Goal: Information Seeking & Learning: Learn about a topic

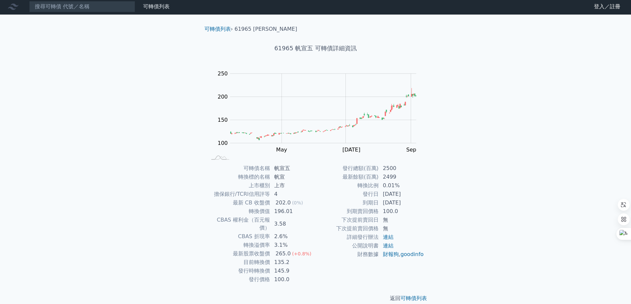
scroll to position [2, 0]
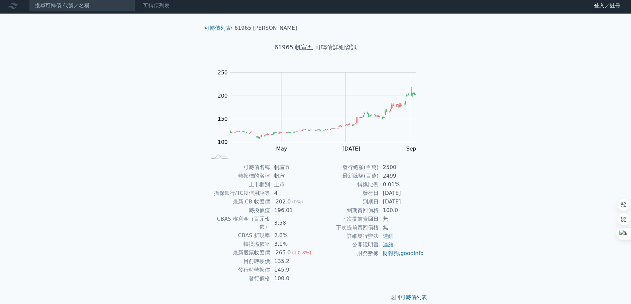
click at [162, 5] on link "可轉債列表" at bounding box center [156, 5] width 26 height 6
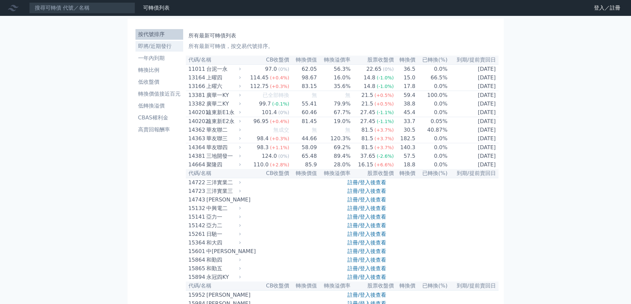
click at [161, 49] on li "即將/近期發行" at bounding box center [159, 46] width 48 height 8
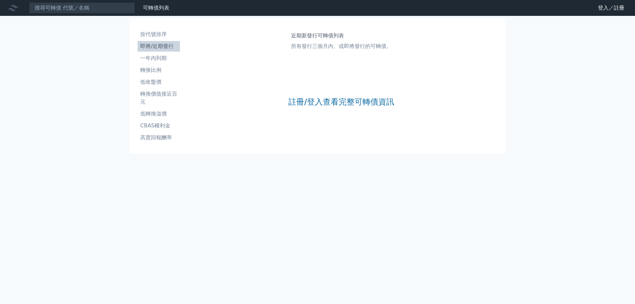
click at [12, 9] on icon at bounding box center [13, 8] width 11 height 6
click at [158, 125] on li "CBAS權利金" at bounding box center [159, 126] width 42 height 8
